Goal: Information Seeking & Learning: Find specific fact

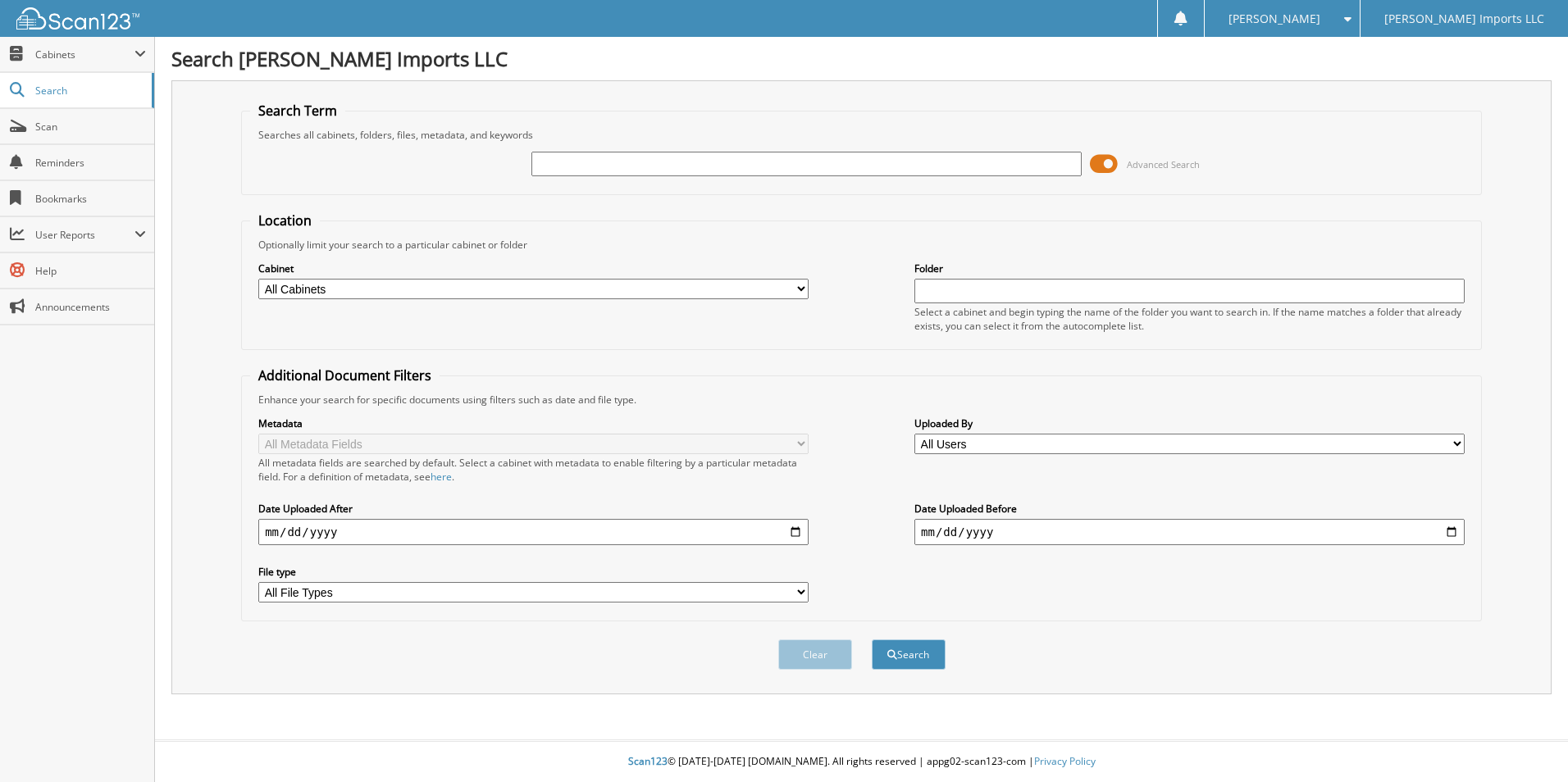
click at [620, 167] on input "text" at bounding box center [806, 164] width 551 height 25
type input "HERRERA"
click at [872, 640] on button "Search" at bounding box center [909, 655] width 74 height 30
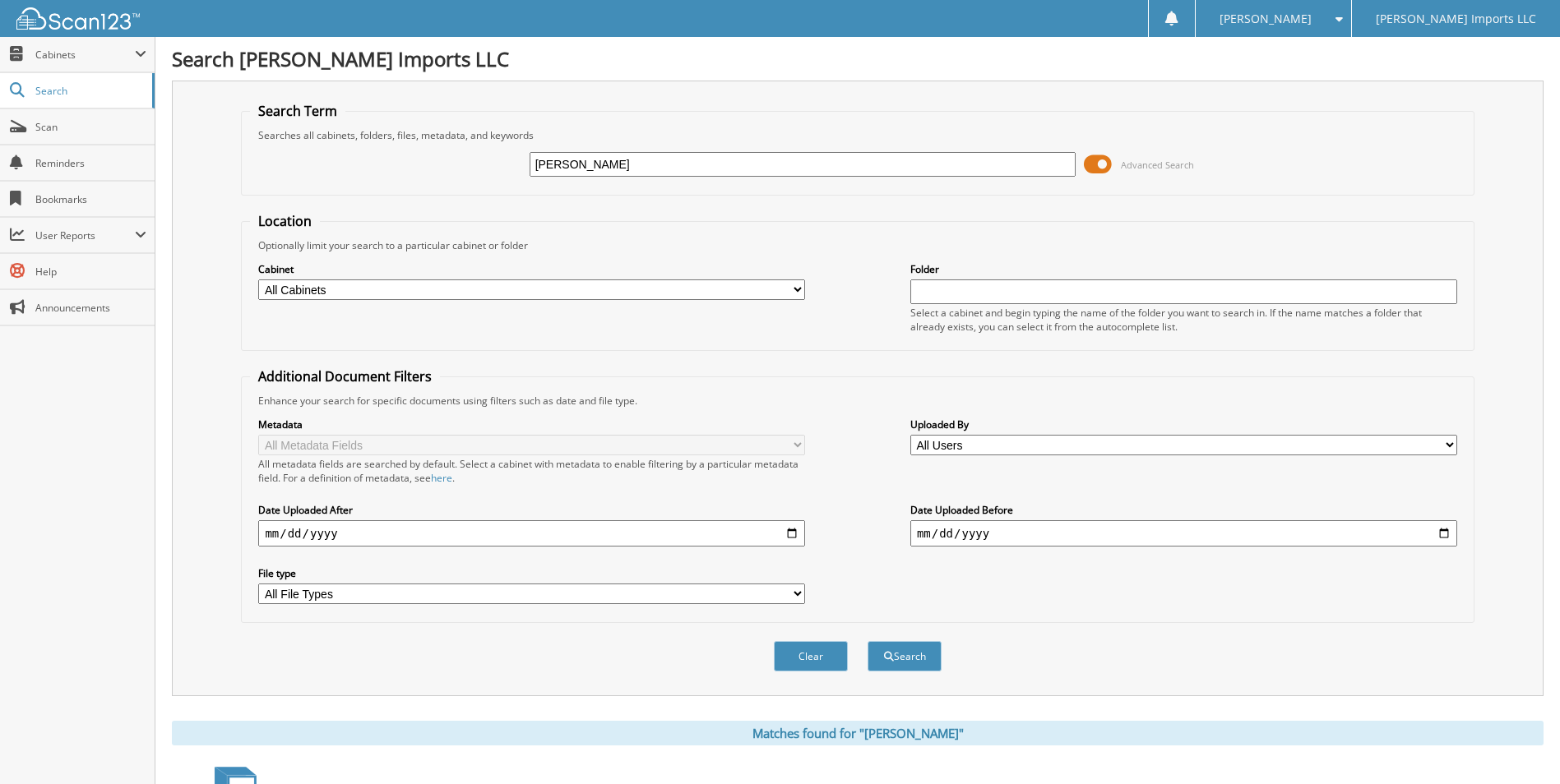
click at [612, 172] on input "[PERSON_NAME]" at bounding box center [803, 165] width 547 height 25
click at [611, 172] on input "[PERSON_NAME]" at bounding box center [803, 165] width 547 height 25
type input "K60994"
click at [868, 641] on button "Search" at bounding box center [905, 656] width 74 height 30
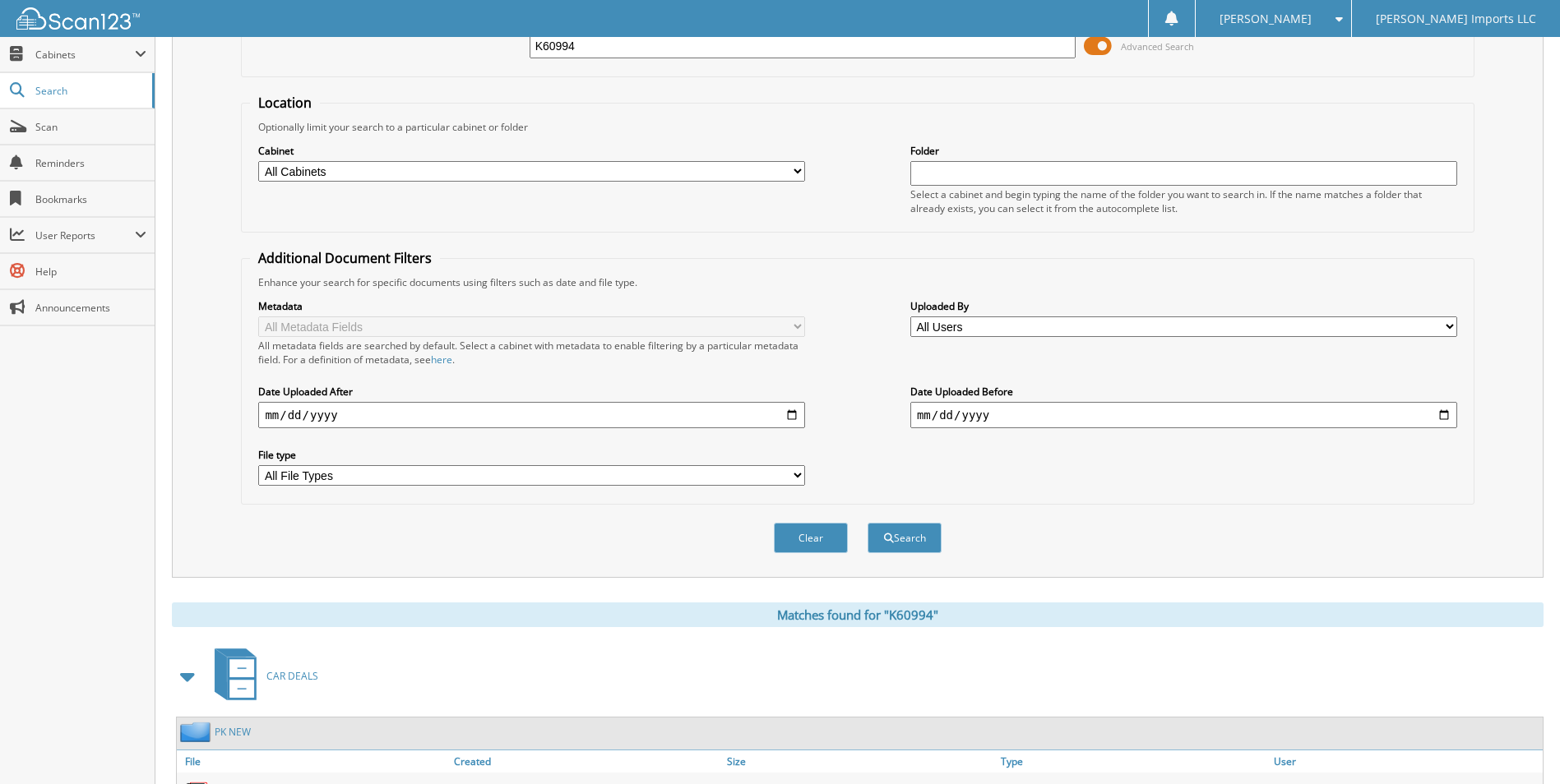
scroll to position [226, 0]
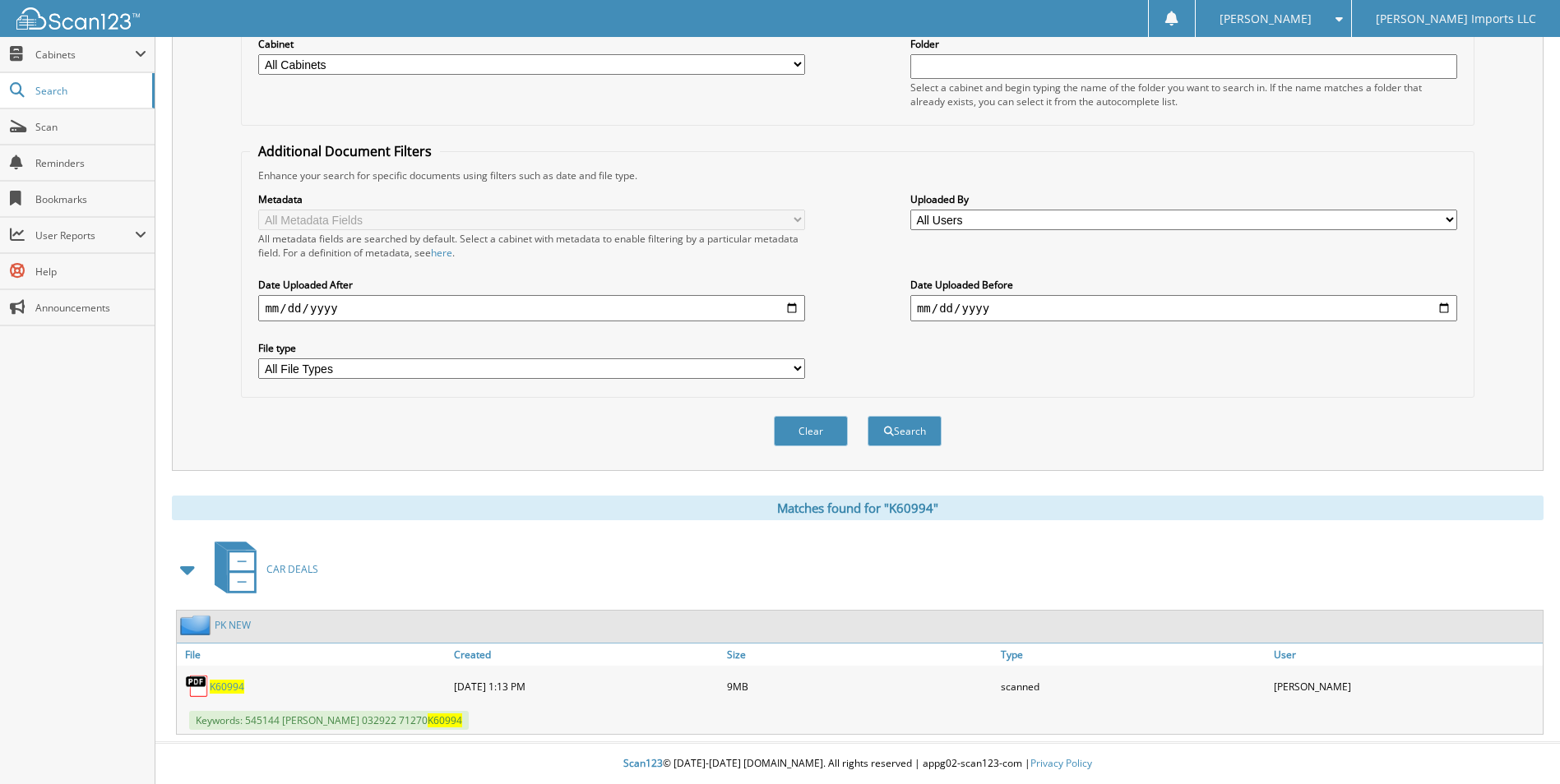
click at [226, 685] on span "K60994" at bounding box center [227, 687] width 35 height 14
